Goal: Information Seeking & Learning: Compare options

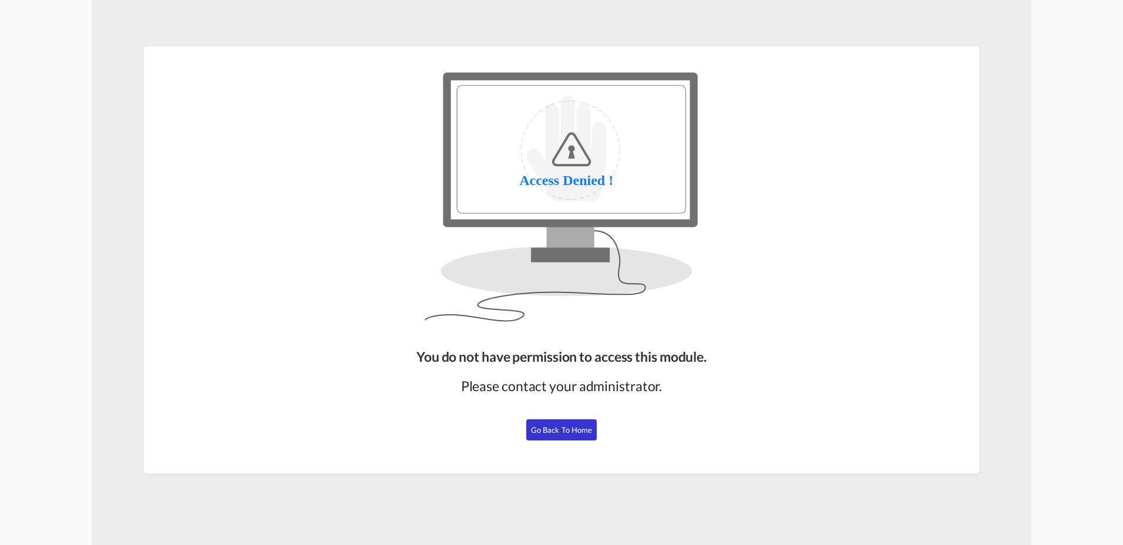
click at [566, 430] on span "Go Back to Home" at bounding box center [562, 429] width 62 height 9
